Goal: Task Accomplishment & Management: Complete application form

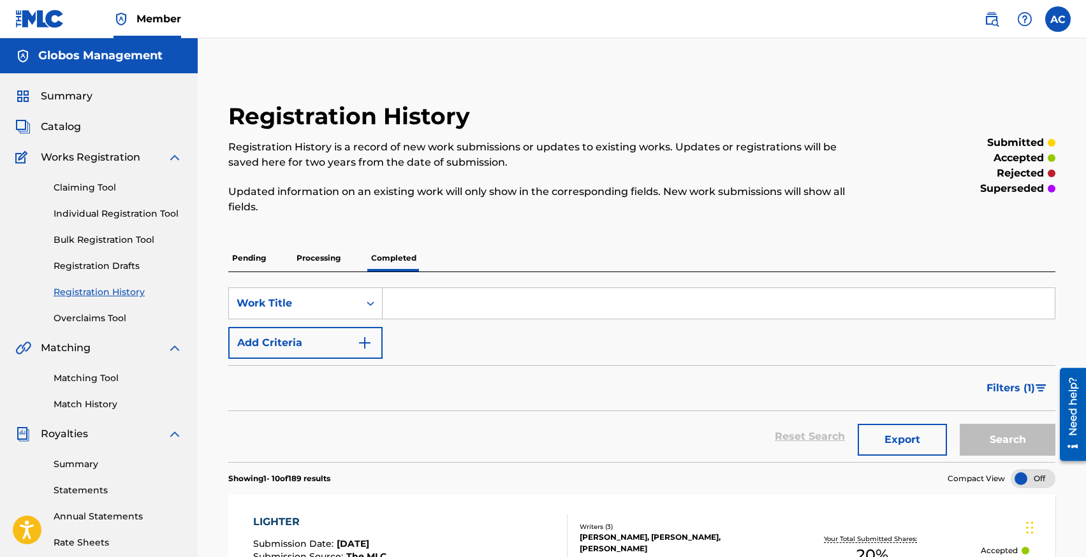
click at [57, 103] on span "Summary" at bounding box center [67, 96] width 52 height 15
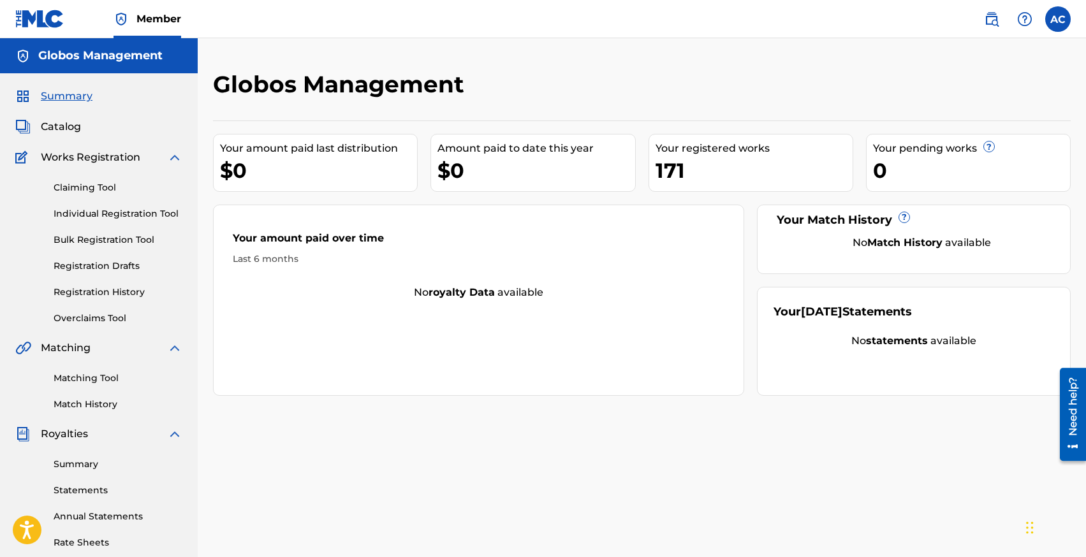
click at [96, 209] on link "Individual Registration Tool" at bounding box center [118, 213] width 129 height 13
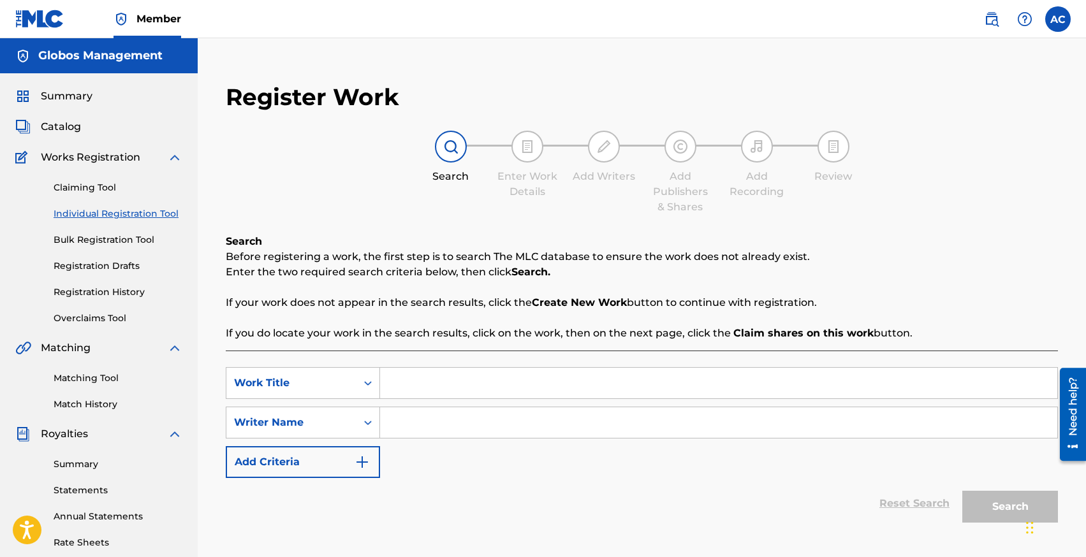
click at [319, 82] on div "Register Work Search Enter Work Details Add Writers Add Publishers & Shares Add…" at bounding box center [642, 328] width 858 height 516
click at [319, 99] on h2 "Register Work" at bounding box center [312, 97] width 173 height 29
click at [319, 57] on div "Register Work Search Enter Work Details Add Writers Add Publishers & Shares Add…" at bounding box center [642, 383] width 888 height 691
